Goal: Task Accomplishment & Management: Manage account settings

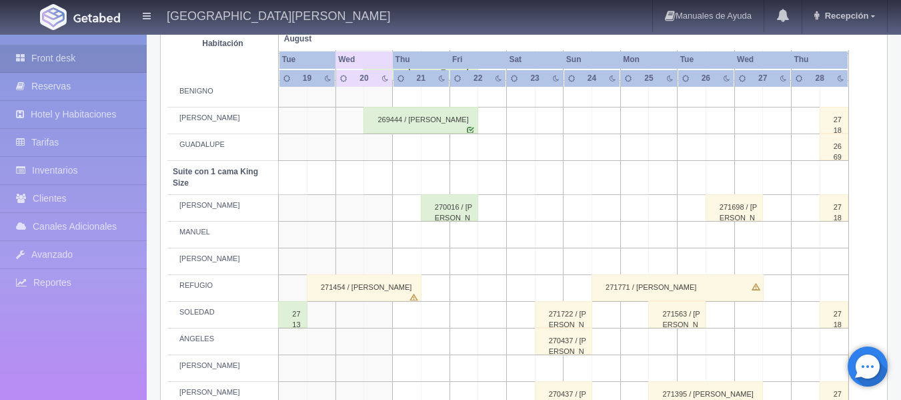
scroll to position [600, 0]
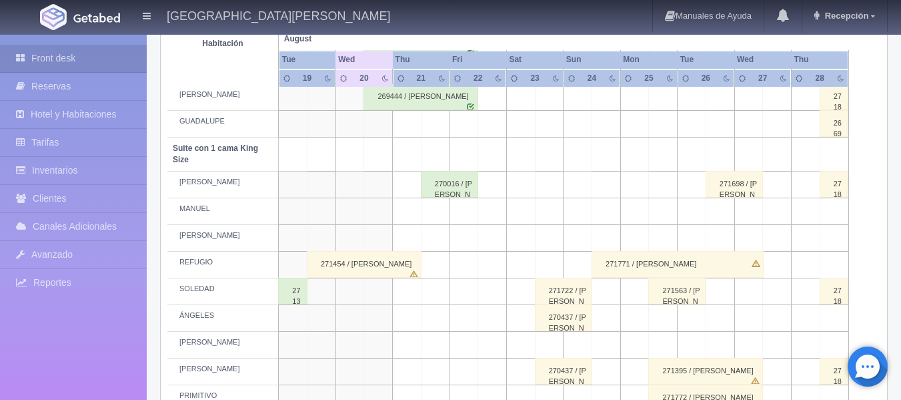
click at [380, 258] on div "271454 / [PERSON_NAME]" at bounding box center [364, 264] width 115 height 27
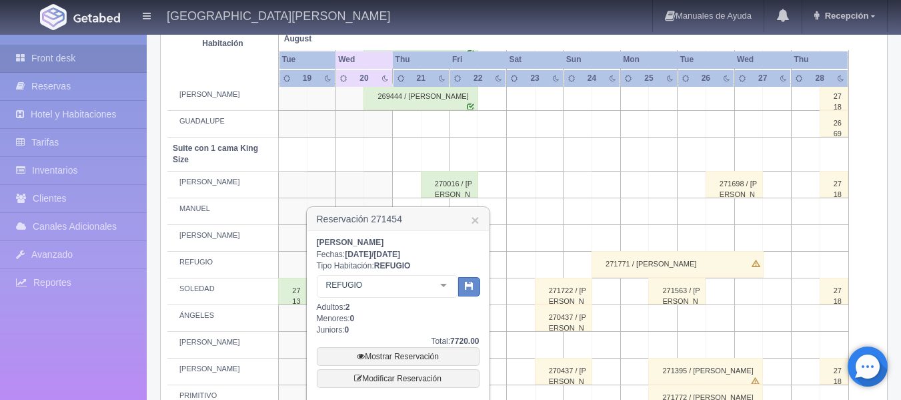
click at [510, 213] on td at bounding box center [520, 211] width 29 height 27
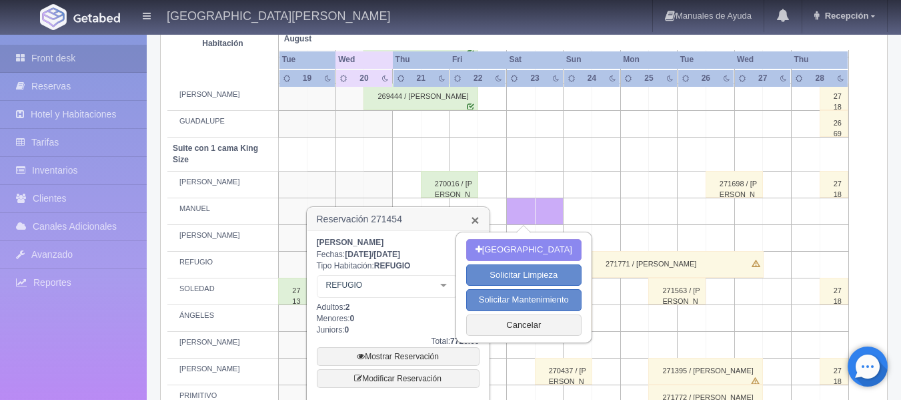
click at [474, 215] on link "×" at bounding box center [475, 220] width 8 height 14
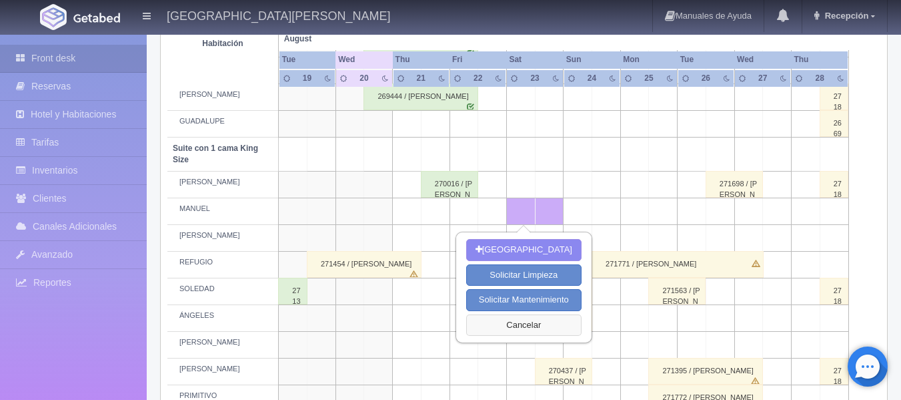
click at [522, 329] on button "Cancelar" at bounding box center [523, 325] width 115 height 22
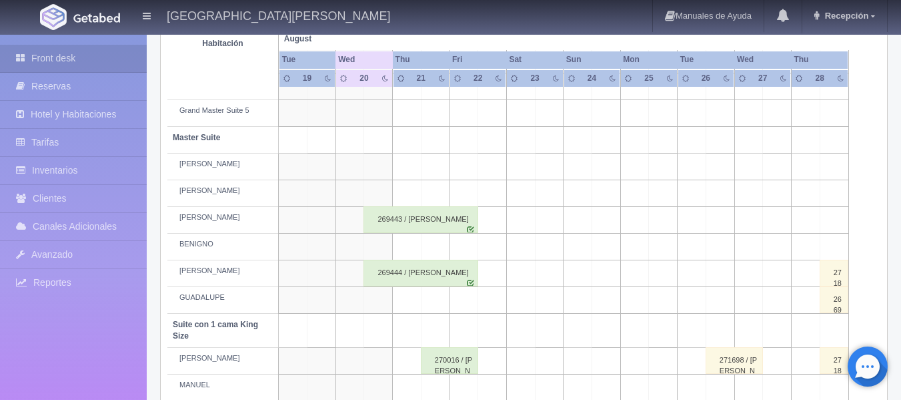
scroll to position [400, 0]
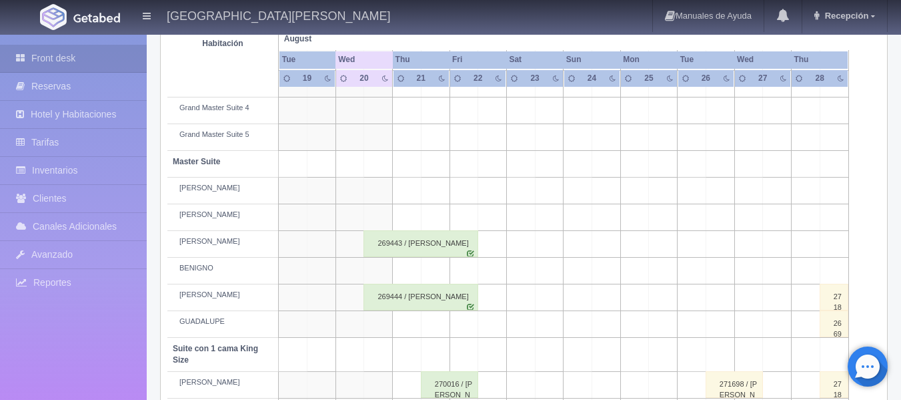
click at [406, 243] on div "269443 / [PERSON_NAME]" at bounding box center [421, 243] width 115 height 27
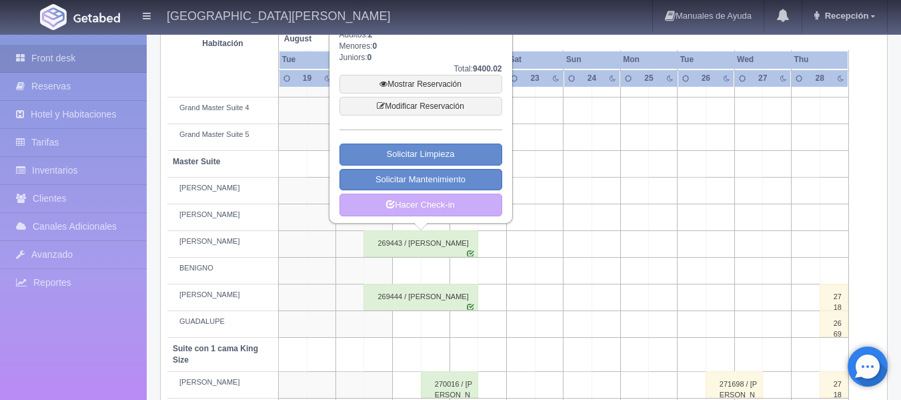
click at [424, 296] on div "269444 / [PERSON_NAME]" at bounding box center [421, 297] width 115 height 27
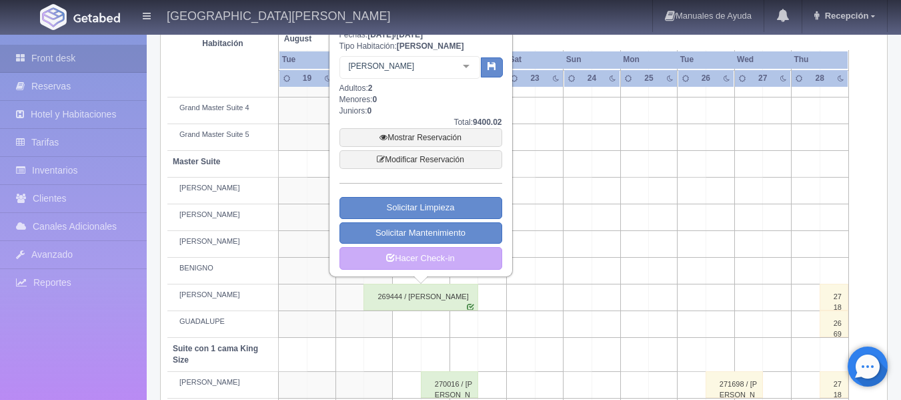
click at [360, 302] on td at bounding box center [350, 297] width 29 height 27
click at [398, 301] on div "269444 / [PERSON_NAME]" at bounding box center [421, 297] width 115 height 27
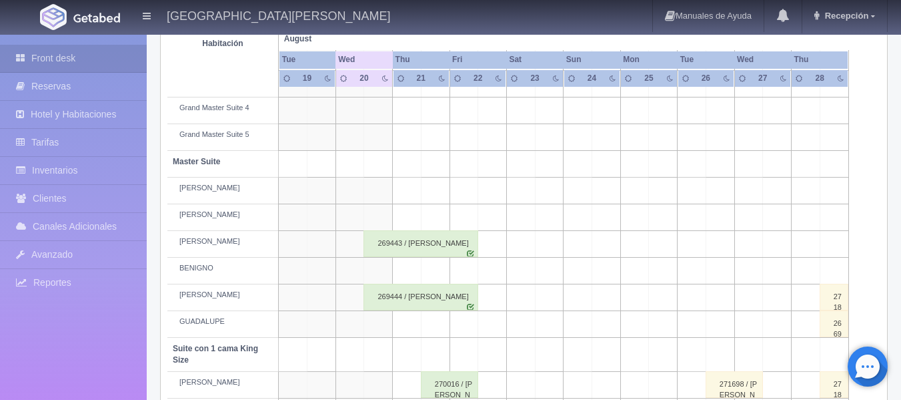
click at [422, 244] on div "269443 / [PERSON_NAME]" at bounding box center [421, 243] width 115 height 27
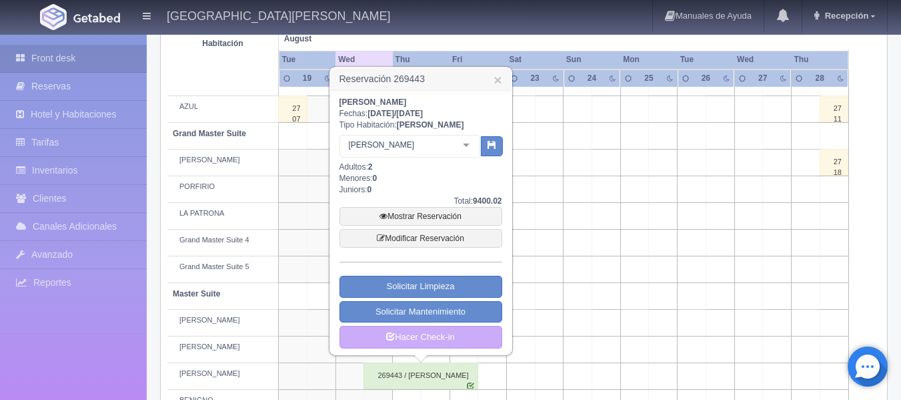
scroll to position [267, 0]
click at [501, 85] on link "×" at bounding box center [498, 81] width 8 height 14
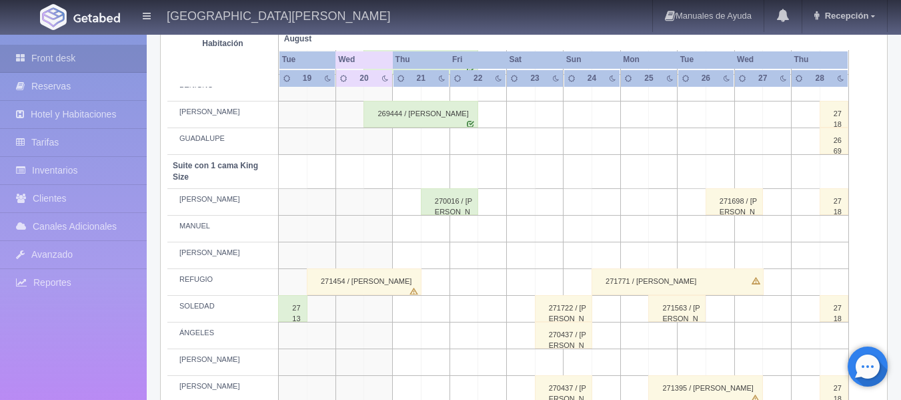
scroll to position [667, 0]
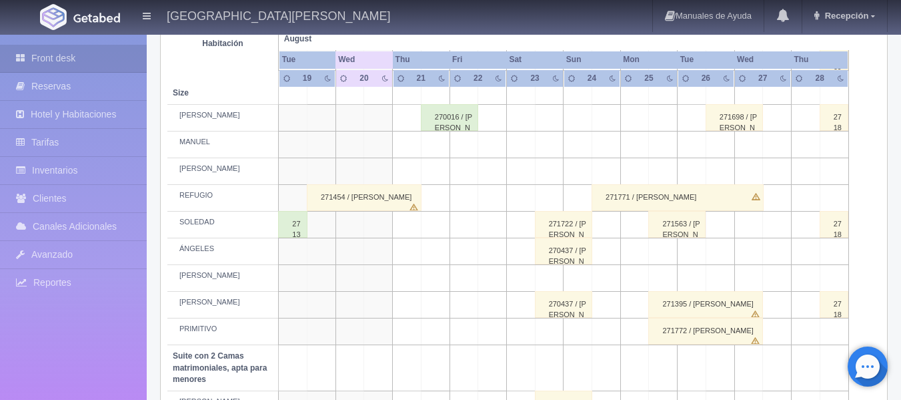
click at [379, 189] on div "271454 / [PERSON_NAME]" at bounding box center [364, 197] width 115 height 27
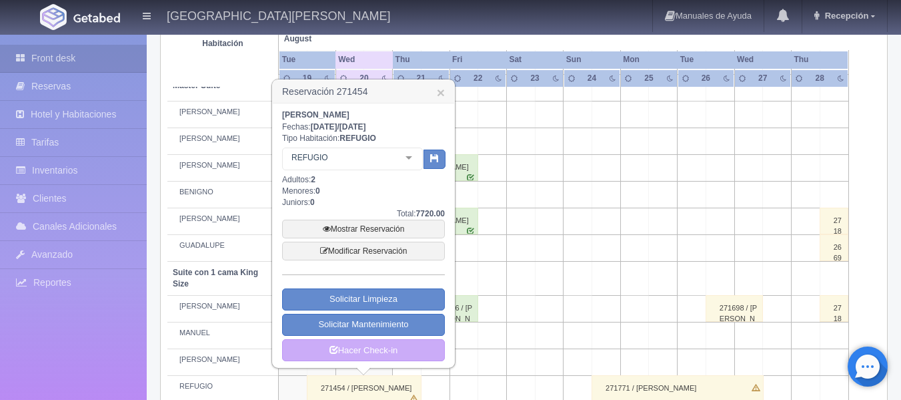
scroll to position [467, 0]
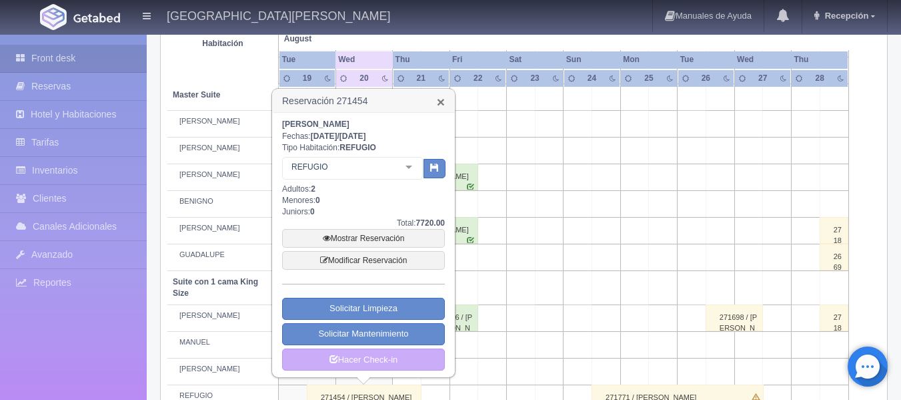
click at [444, 103] on link "×" at bounding box center [441, 102] width 8 height 14
